Goal: Find contact information: Find contact information

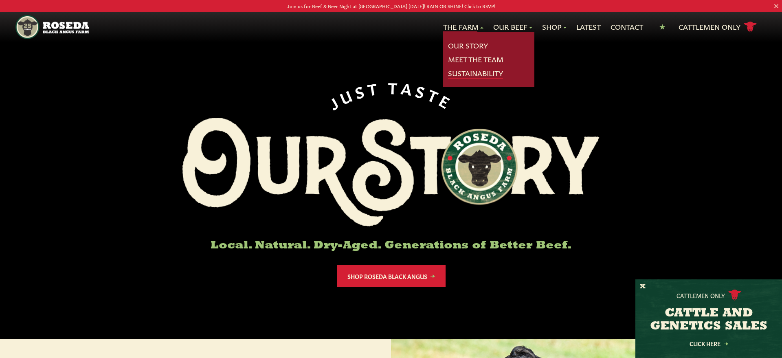
click at [457, 74] on link "Sustainability" at bounding box center [475, 73] width 55 height 11
click at [465, 59] on link "Meet The Team" at bounding box center [475, 59] width 55 height 11
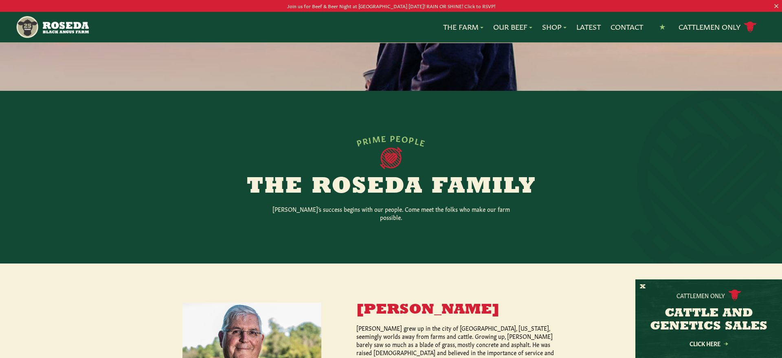
scroll to position [96, 0]
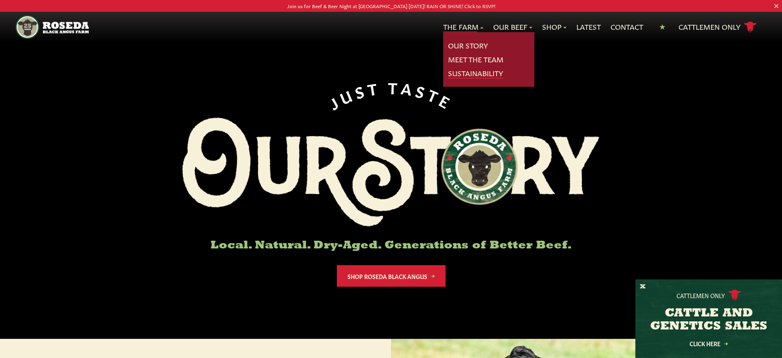
drag, startPoint x: 465, startPoint y: 75, endPoint x: 455, endPoint y: 76, distance: 9.4
click at [465, 75] on link "Sustainability" at bounding box center [475, 73] width 55 height 11
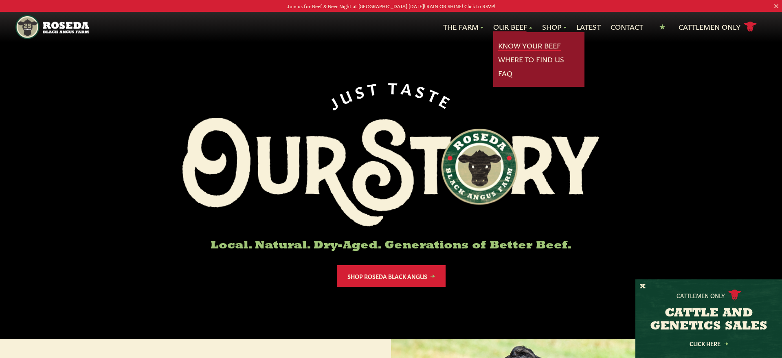
click at [511, 46] on link "Know Your Beef" at bounding box center [529, 45] width 63 height 11
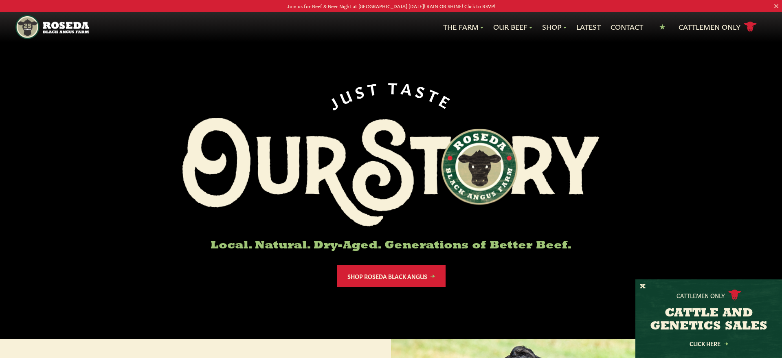
click at [550, 33] on ul "The Farm Our Story Meet The Team Sustainability Our Beef Know Your Beef Where T…" at bounding box center [427, 27] width 677 height 14
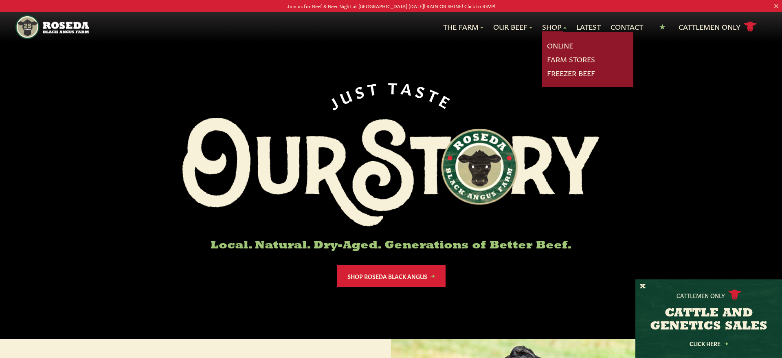
click at [550, 24] on link "Shop" at bounding box center [554, 27] width 24 height 11
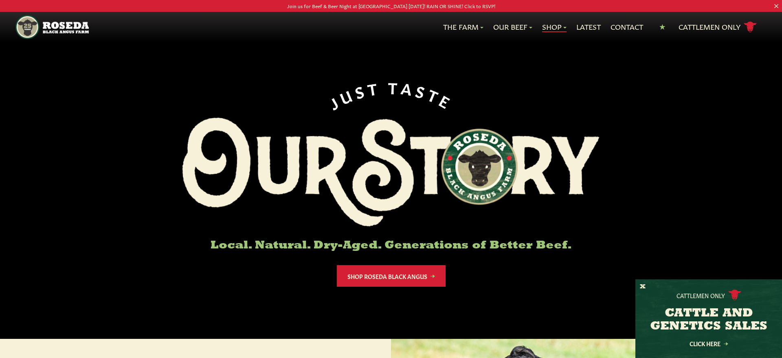
click at [548, 25] on link "Shop" at bounding box center [554, 27] width 24 height 11
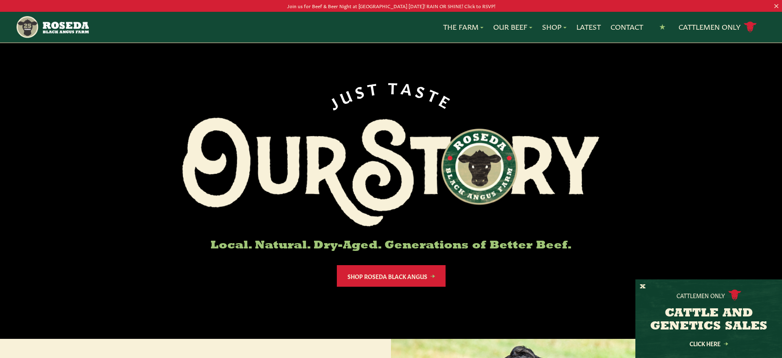
scroll to position [9, 0]
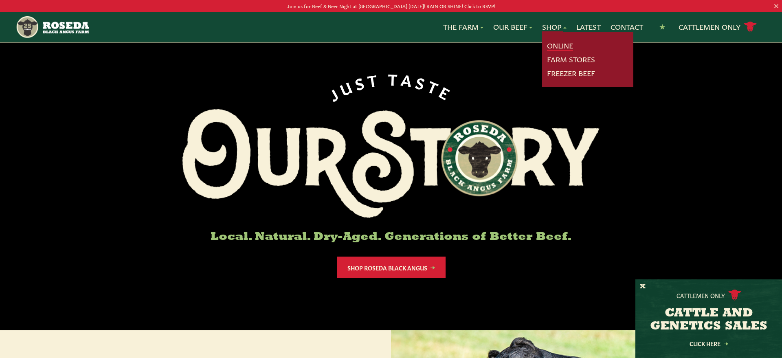
click at [554, 44] on link "Online" at bounding box center [560, 45] width 26 height 11
click at [553, 59] on link "Farm Stores" at bounding box center [571, 59] width 48 height 11
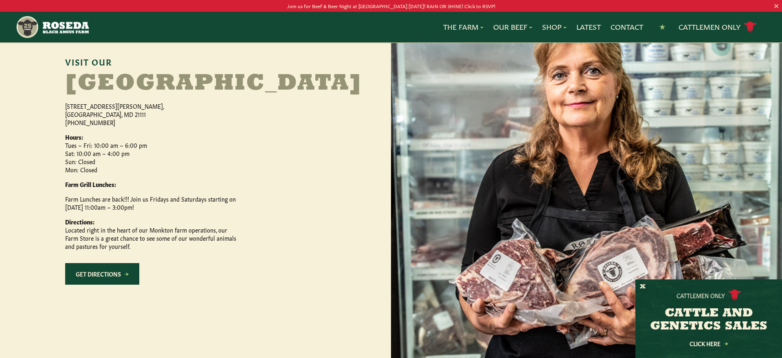
scroll to position [385, 0]
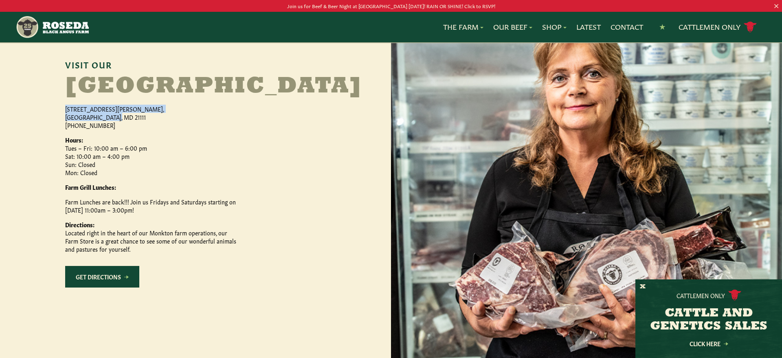
drag, startPoint x: 114, startPoint y: 140, endPoint x: 81, endPoint y: 133, distance: 33.8
click at [65, 129] on p "15317 Carroll Road, Monkton, MD 21111 (410) 472-2697" at bounding box center [150, 117] width 171 height 24
copy p "15317 Carroll Road, Monkton, MD 21111"
